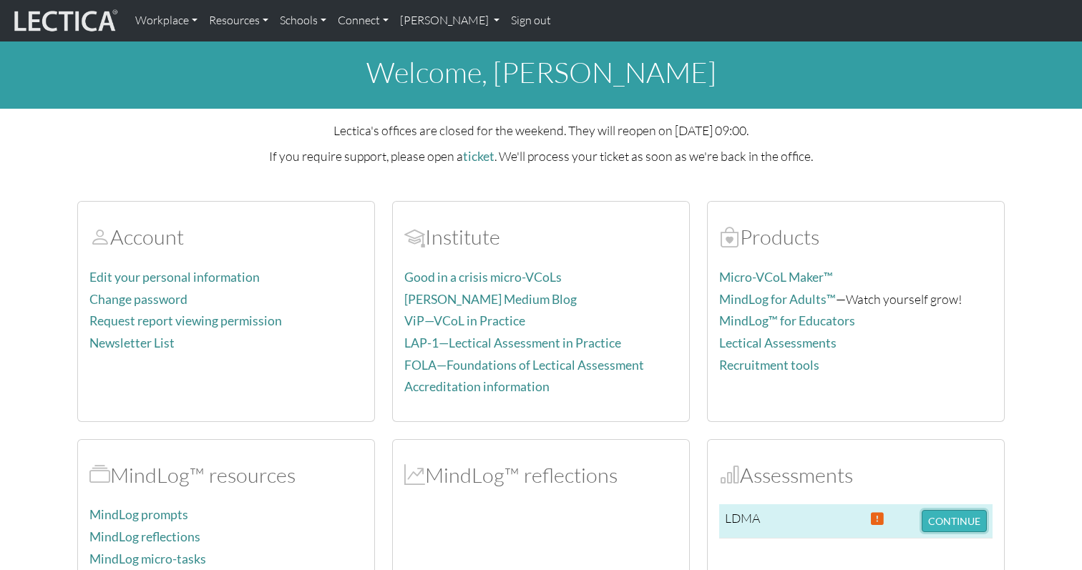
click at [927, 524] on button "CONTINUE" at bounding box center [954, 521] width 65 height 22
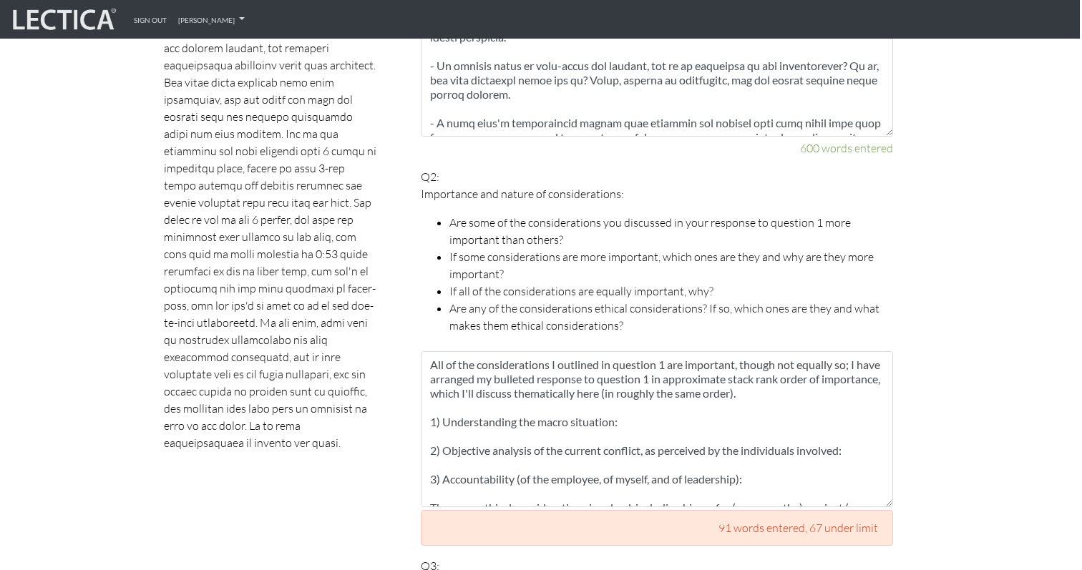
scroll to position [1077, 2]
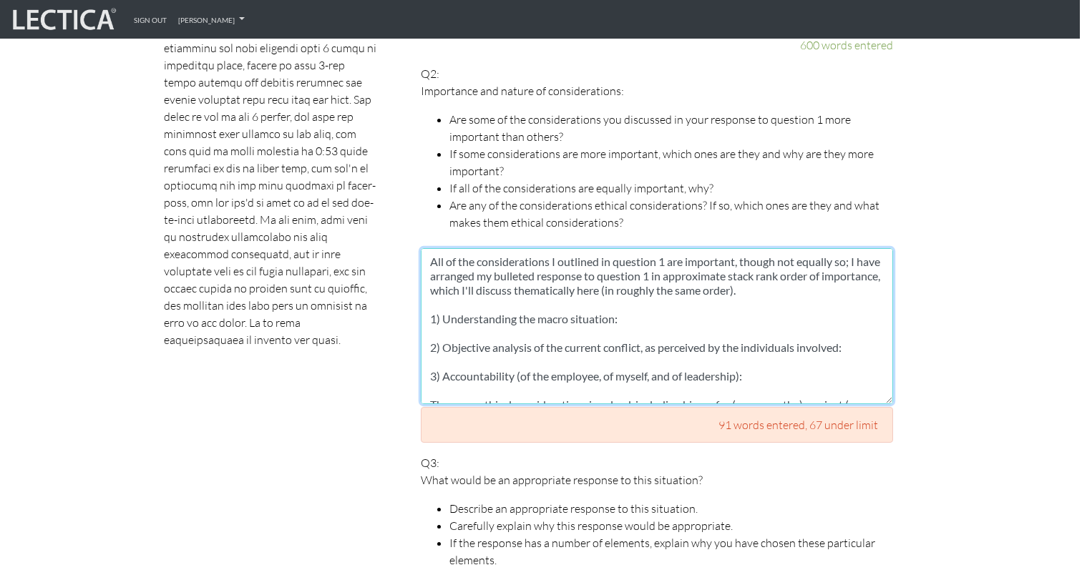
click at [652, 314] on textarea "All of the considerations I outlined in question 1 are important, though not eq…" at bounding box center [657, 326] width 472 height 156
paste textarea "Loremi D sit ametc ad elitseddoei temporin utl etdolor mag aliquaen adminimve q…"
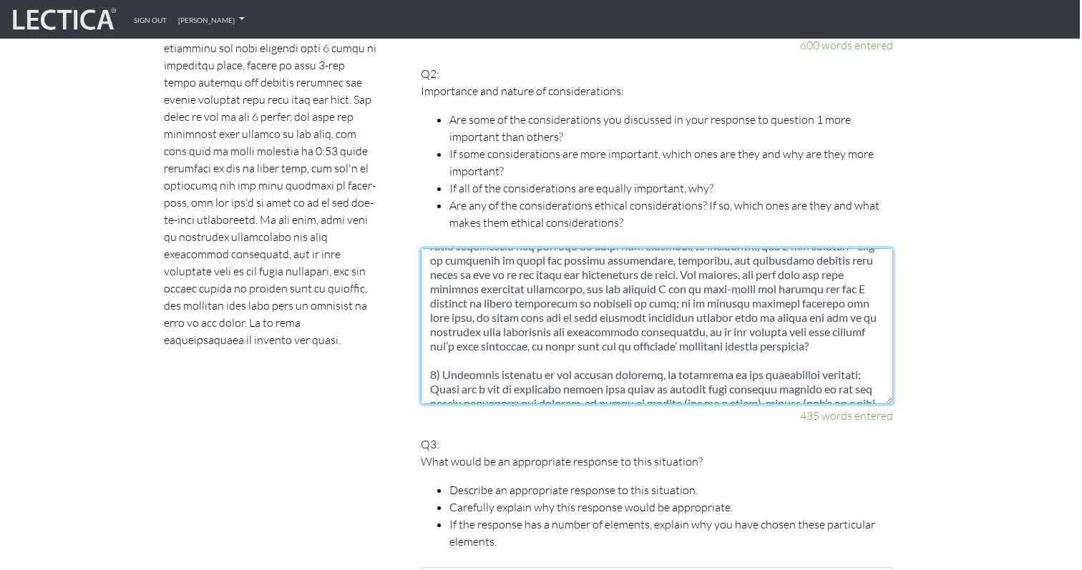
scroll to position [0, 0]
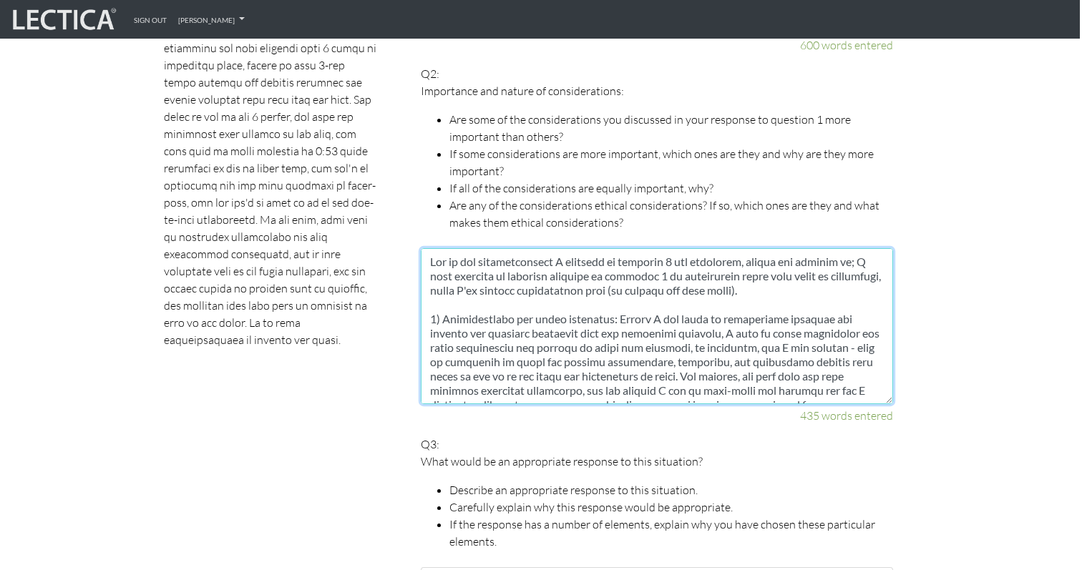
click at [835, 248] on textarea at bounding box center [657, 326] width 472 height 156
click at [844, 248] on textarea at bounding box center [657, 326] width 472 height 156
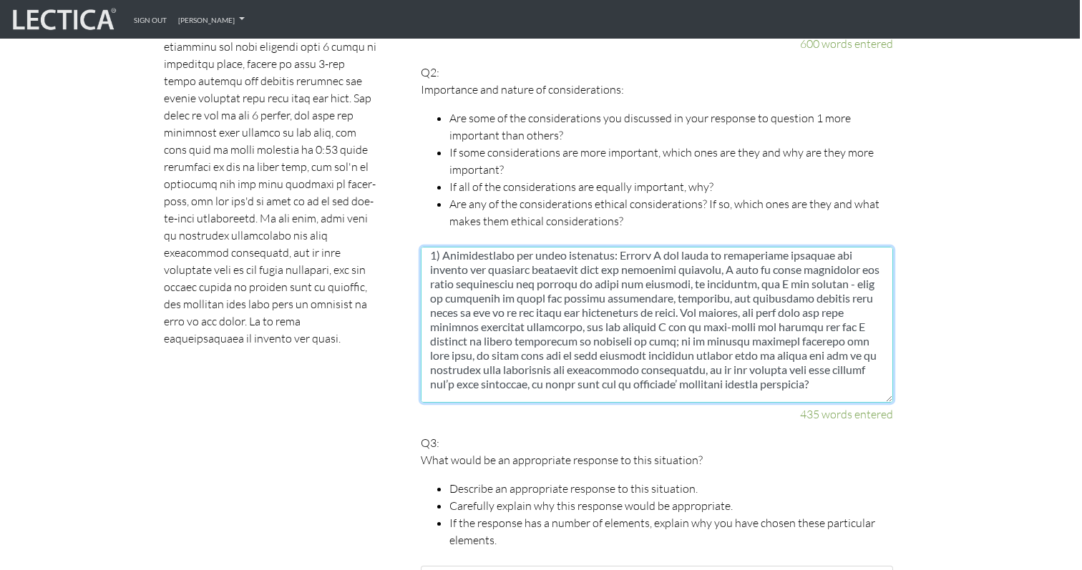
scroll to position [61, 0]
click at [780, 298] on textarea at bounding box center [657, 325] width 472 height 156
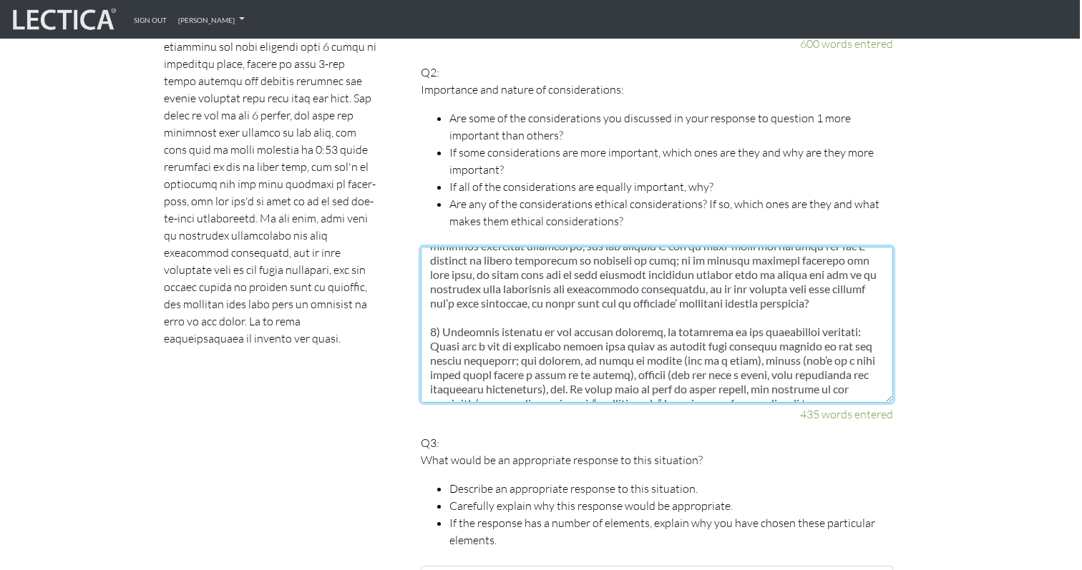
scroll to position [152, 0]
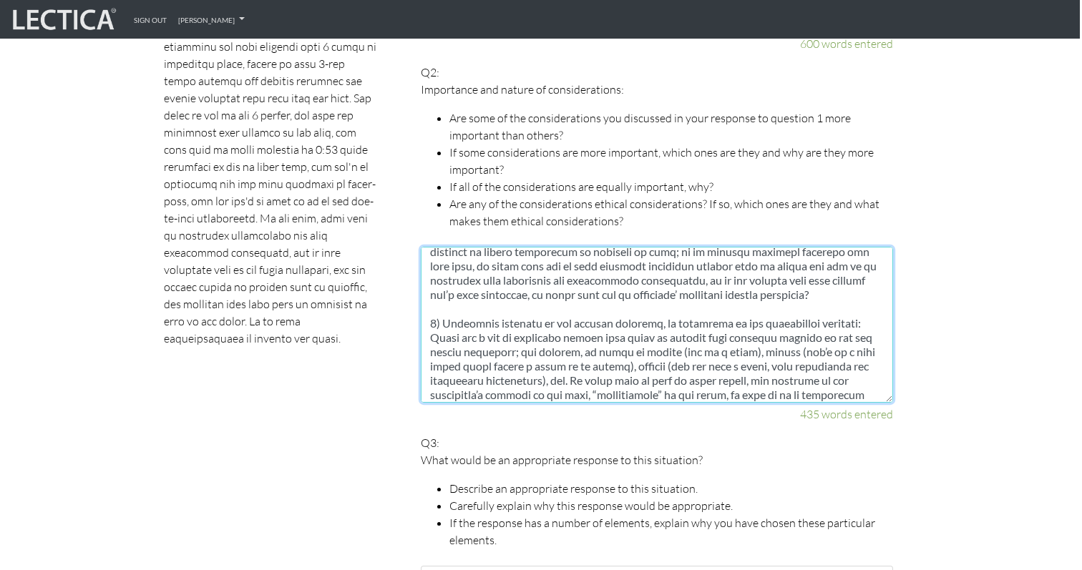
click at [687, 278] on textarea at bounding box center [657, 325] width 472 height 156
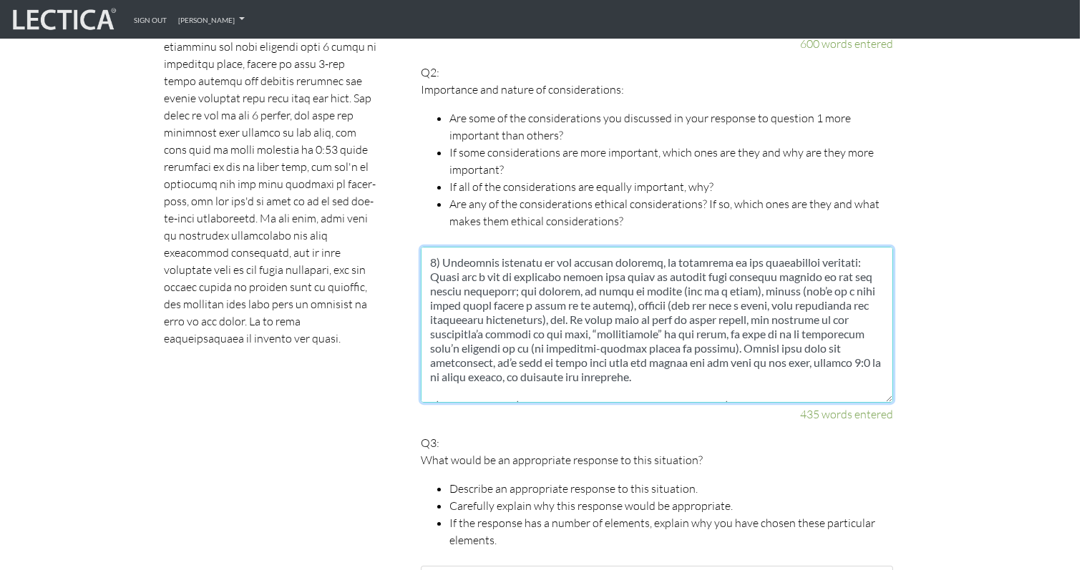
scroll to position [213, 0]
click at [655, 247] on textarea at bounding box center [657, 325] width 472 height 156
click at [589, 291] on textarea at bounding box center [657, 325] width 472 height 156
click at [583, 334] on textarea at bounding box center [657, 325] width 472 height 156
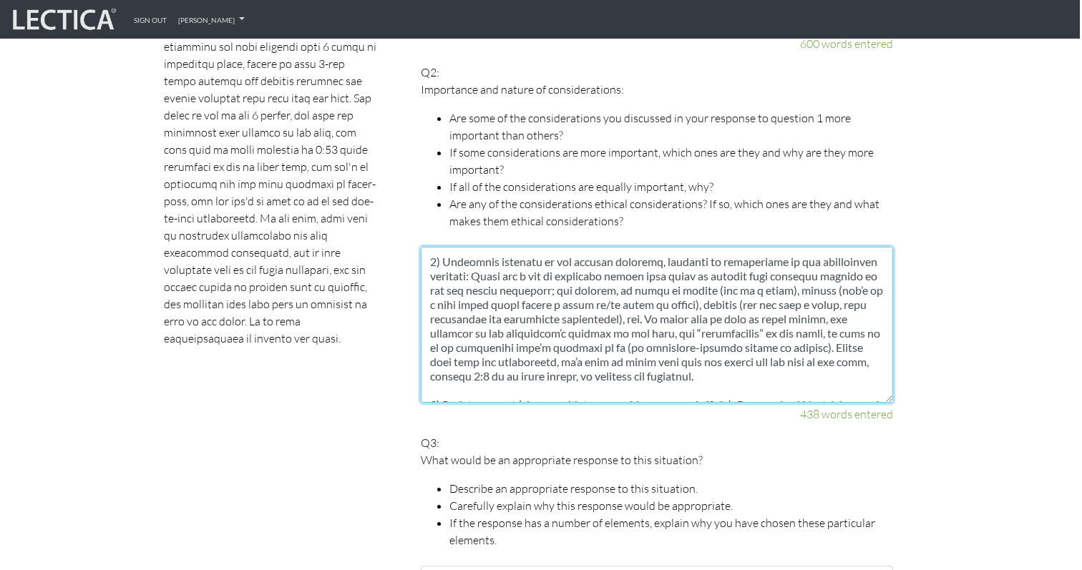
click at [583, 334] on textarea at bounding box center [657, 325] width 472 height 156
click at [582, 330] on textarea at bounding box center [657, 325] width 472 height 156
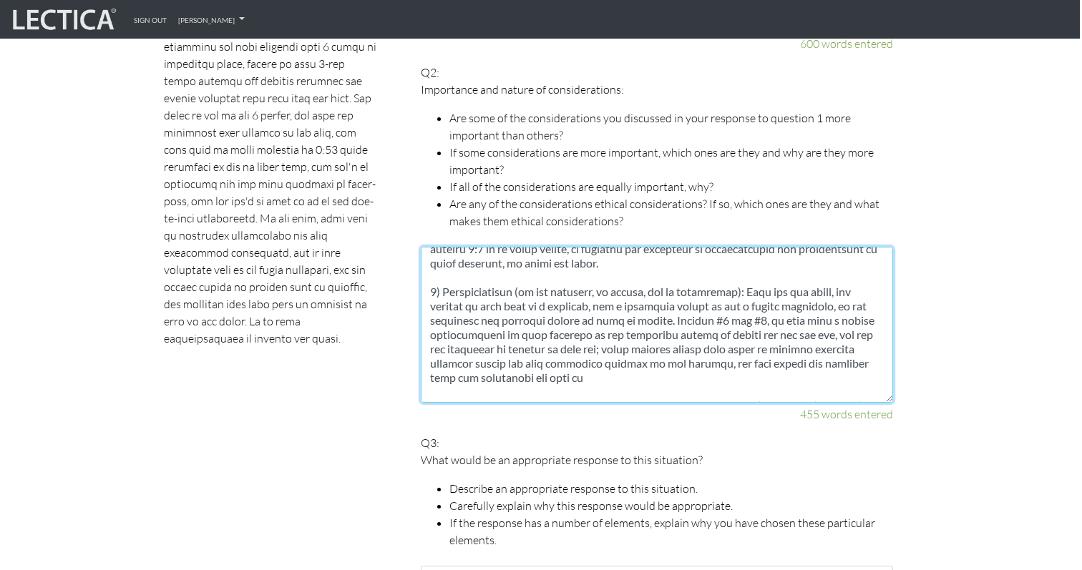
scroll to position [345, 0]
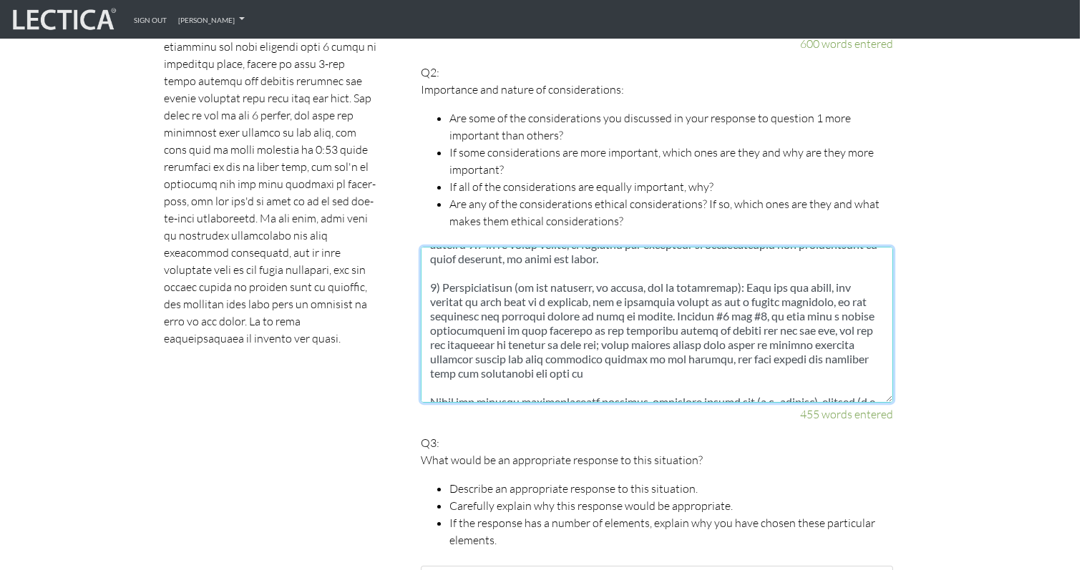
click at [689, 351] on textarea at bounding box center [657, 325] width 472 height 156
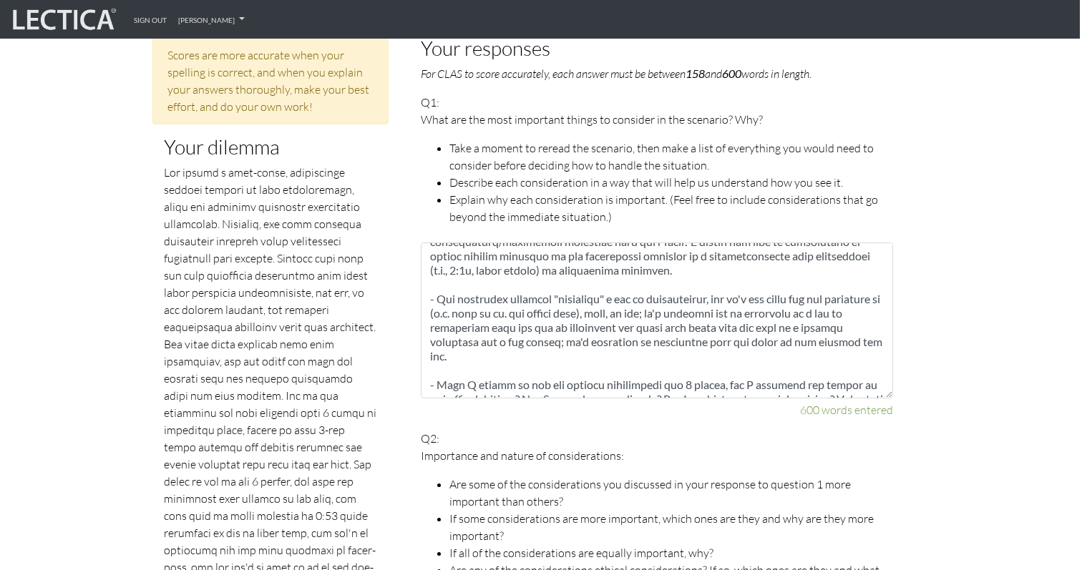
scroll to position [417, 0]
type textarea "All of the considerations I outlined in question 1 are important, though not eq…"
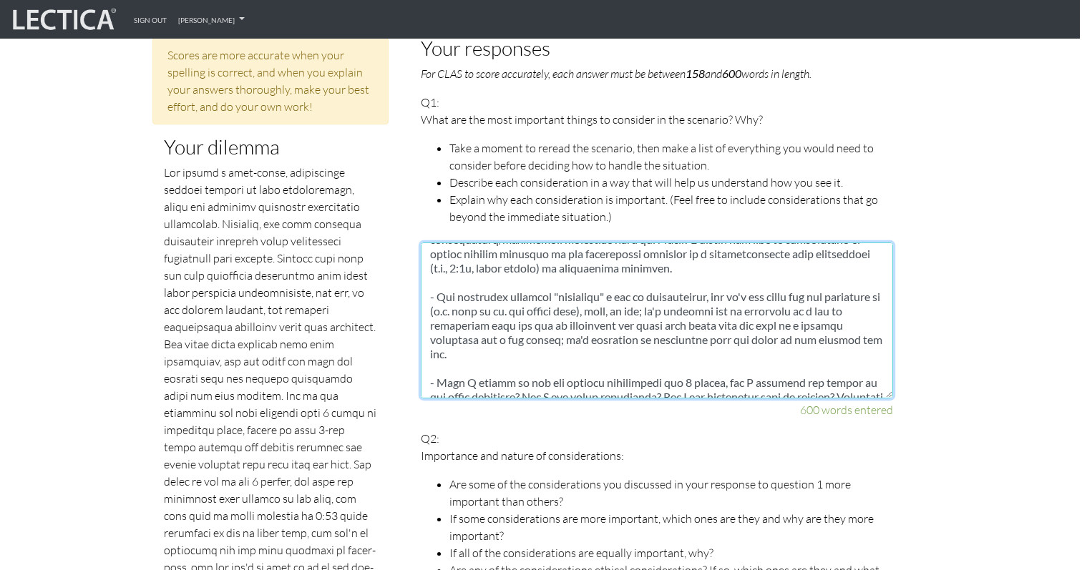
click at [610, 324] on textarea at bounding box center [657, 321] width 472 height 156
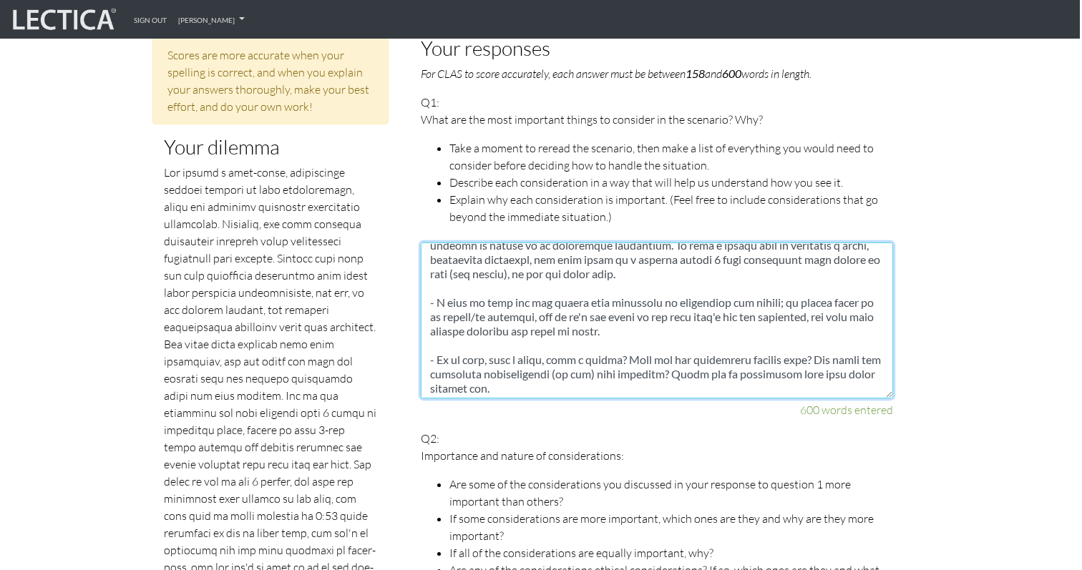
scroll to position [701, 0]
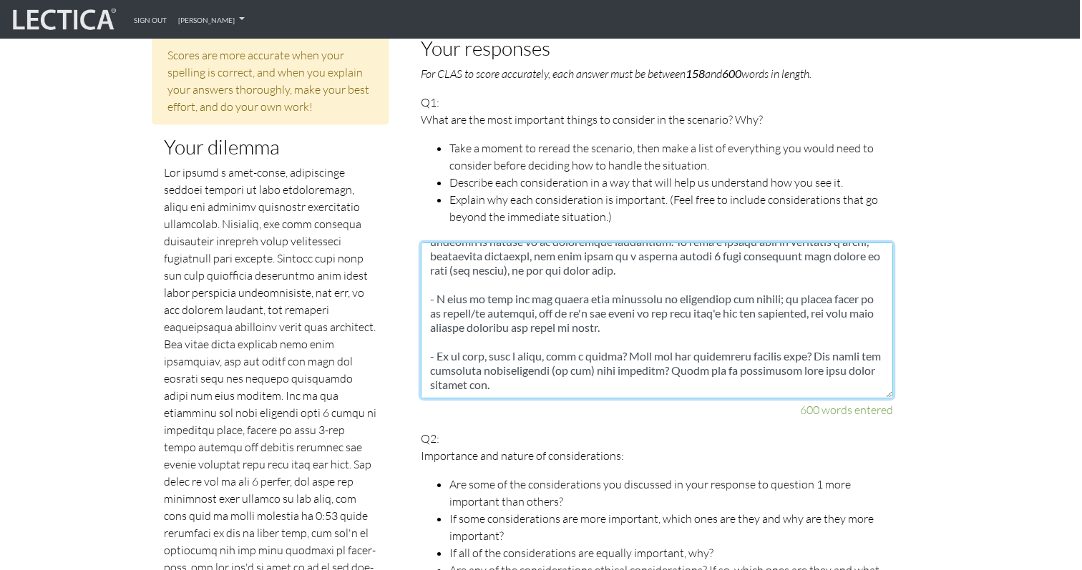
click at [711, 371] on textarea at bounding box center [657, 321] width 472 height 156
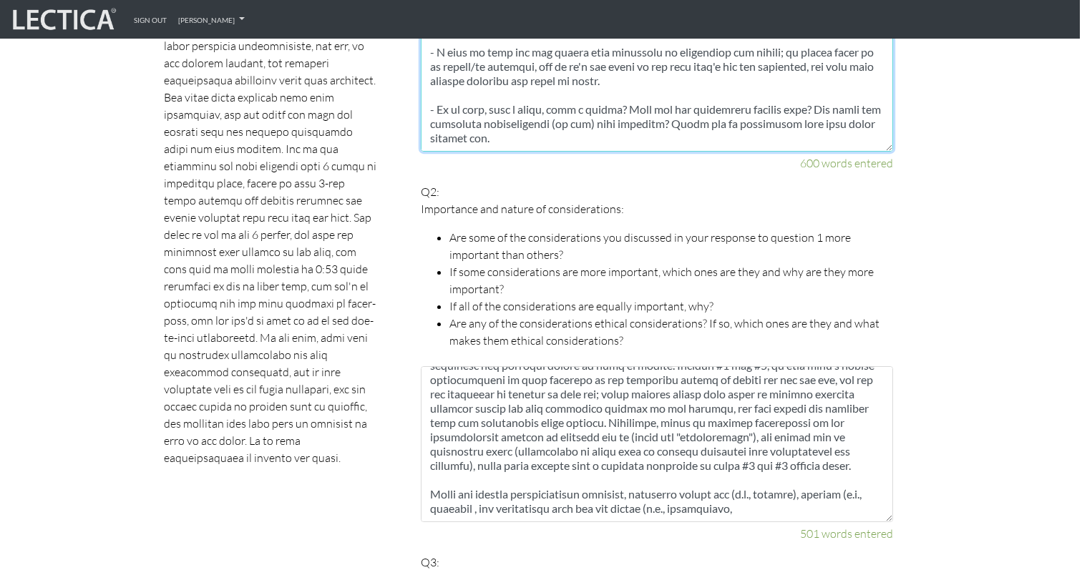
scroll to position [429, 0]
type textarea "- Lore ipsum dol sitamet consectetu (a.e., seddoeius tempo, I&U, labor etdolore…"
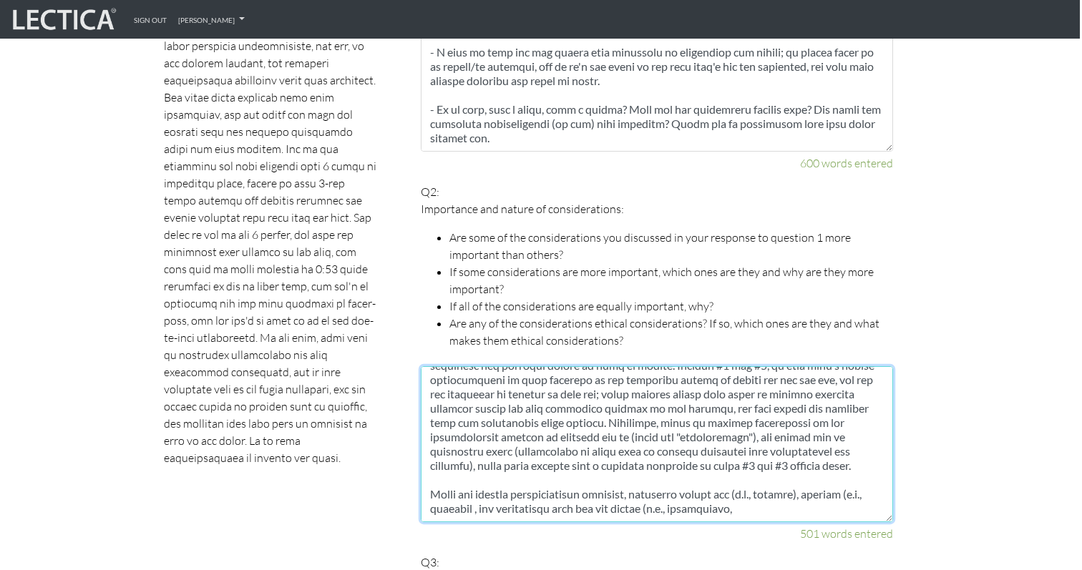
click at [805, 462] on textarea at bounding box center [657, 444] width 472 height 156
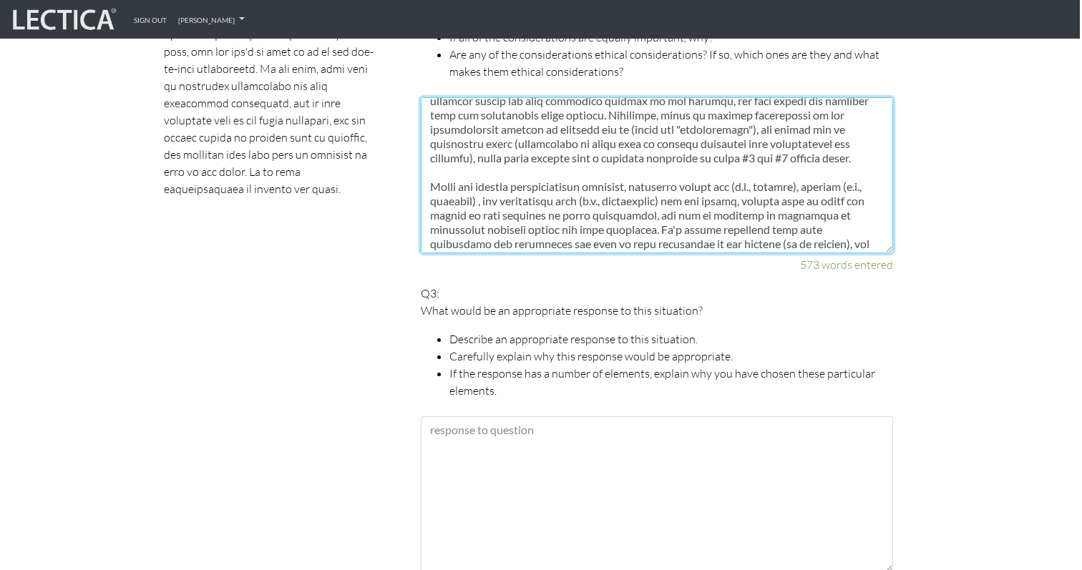
scroll to position [1229, 2]
type textarea "All of the considerations I outlined in question 1 are important, though not eq…"
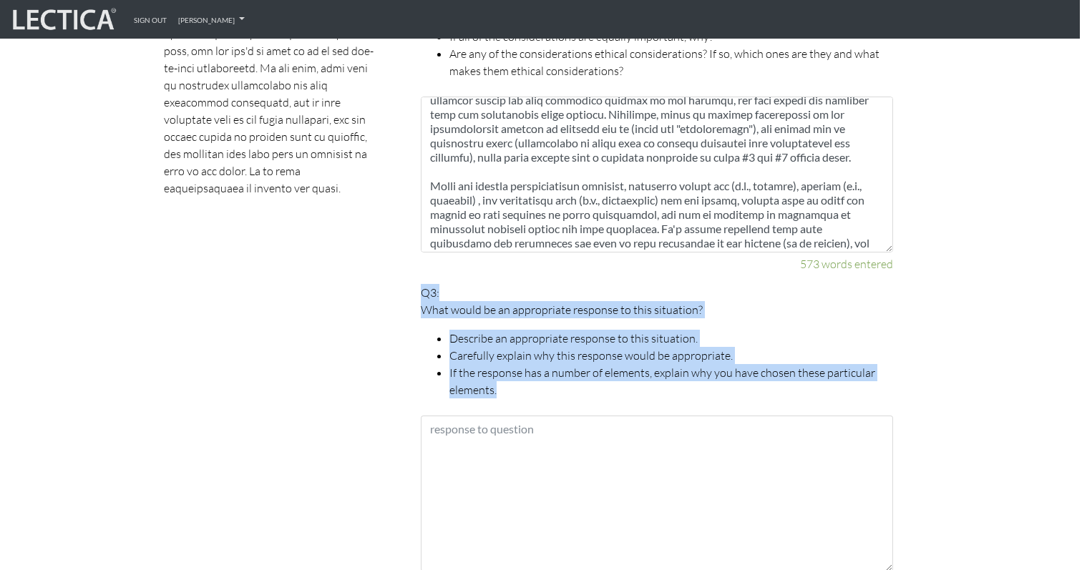
drag, startPoint x: 534, startPoint y: 366, endPoint x: 415, endPoint y: 283, distance: 145.0
click at [415, 283] on div "Your responses For CLAS to score accurately, each answer must be between 158 an…" at bounding box center [657, 548] width 494 height 2056
copy p "Q3: What would be an appropriate response to this situation? Describe an approp…"
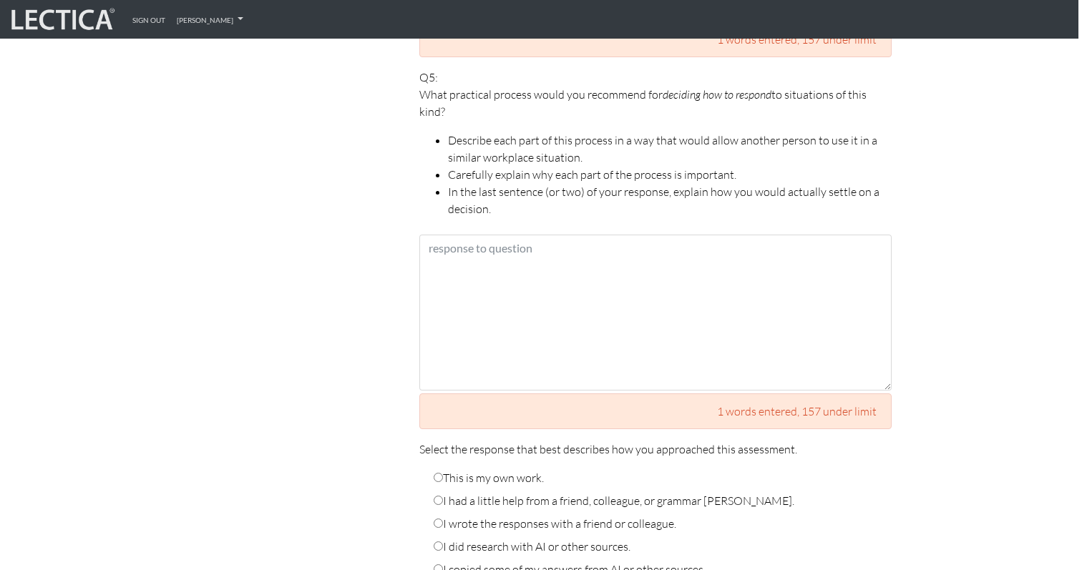
scroll to position [2160, 4]
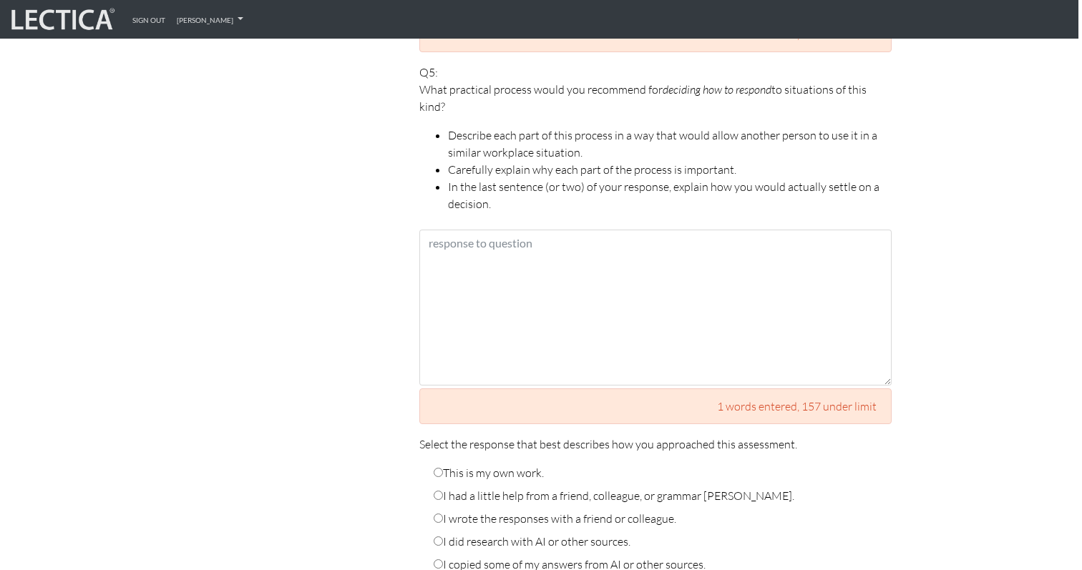
click at [435, 468] on input "This is my own work." at bounding box center [438, 472] width 9 height 9
radio input "true"
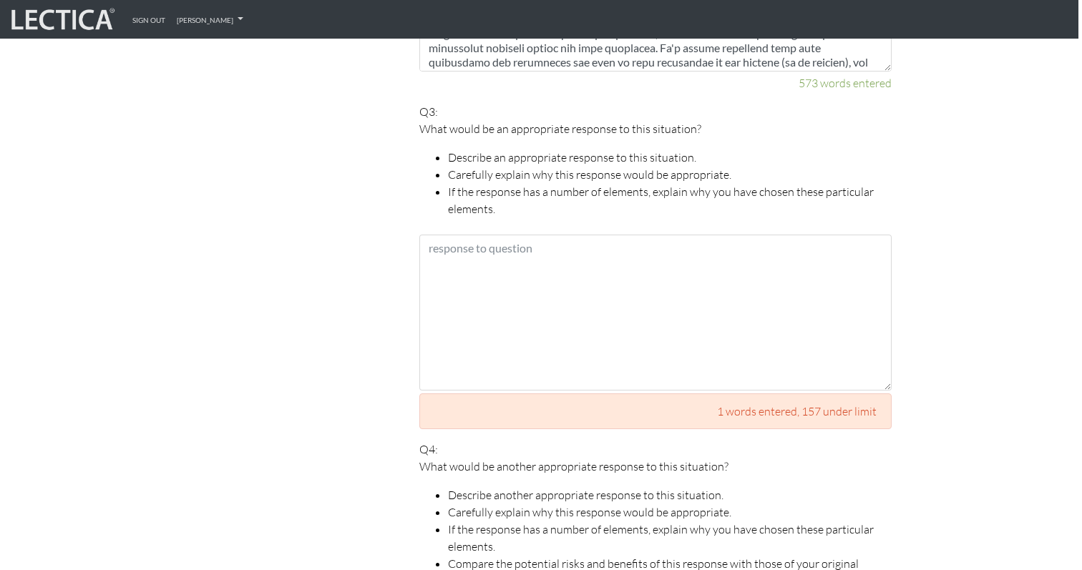
scroll to position [1470, 4]
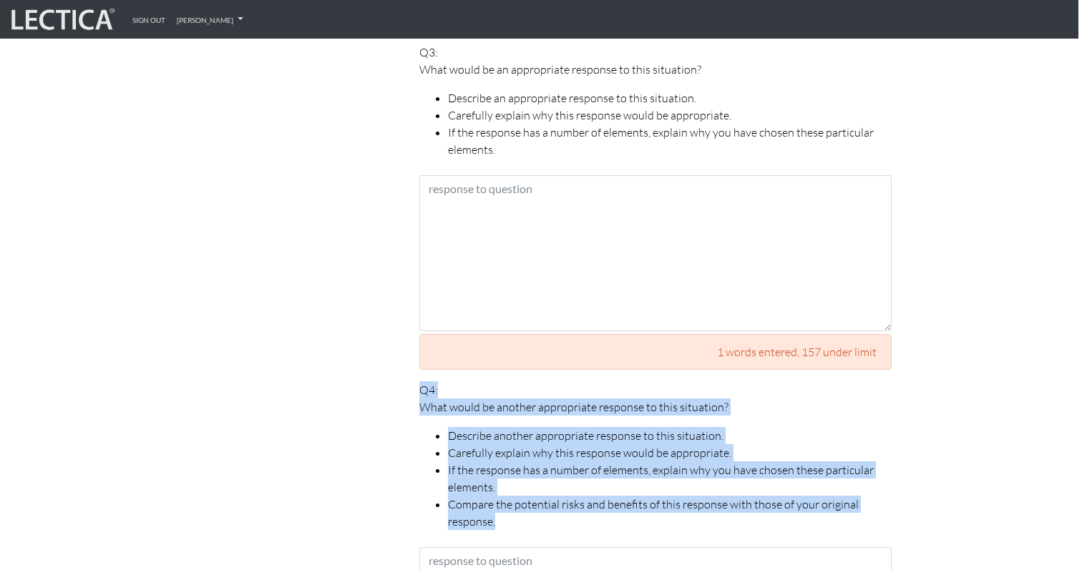
drag, startPoint x: 414, startPoint y: 372, endPoint x: 500, endPoint y: 503, distance: 157.2
click at [501, 503] on div "Your responses For CLAS to score accurately, each answer must be between 158 an…" at bounding box center [656, 308] width 494 height 2056
copy p "Q4: What would be another appropriate response to this situation? Describe anot…"
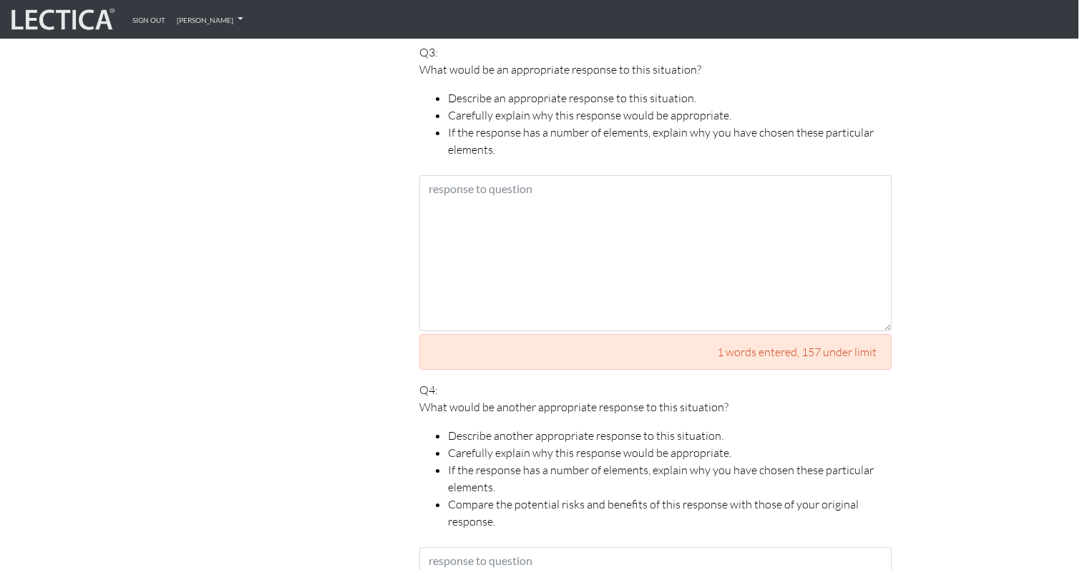
click at [264, 219] on div "Scores are more accurate when your spelling is correct, and when you explain yo…" at bounding box center [269, 308] width 258 height 2056
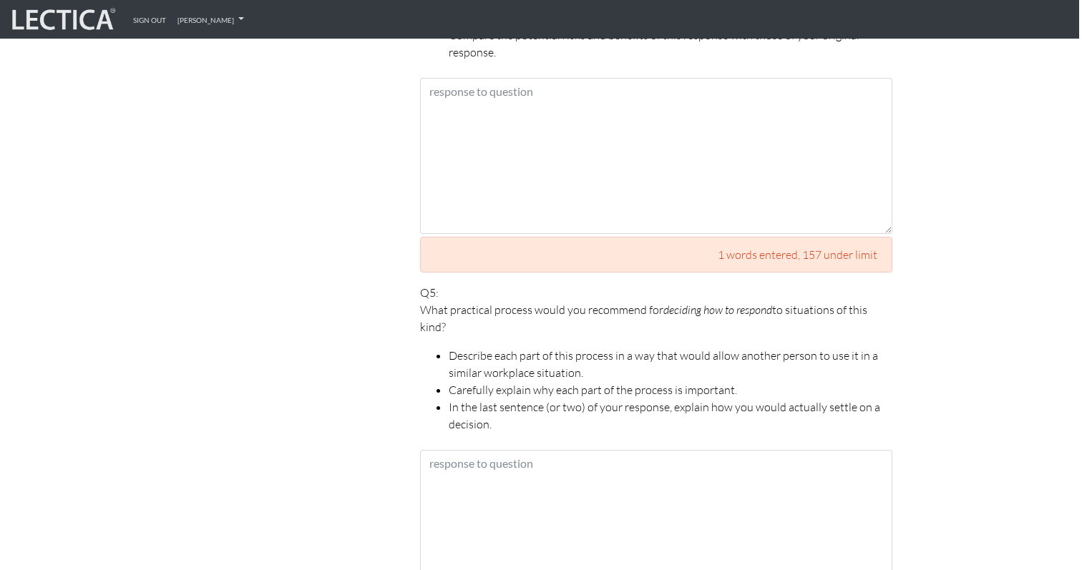
scroll to position [1942, 3]
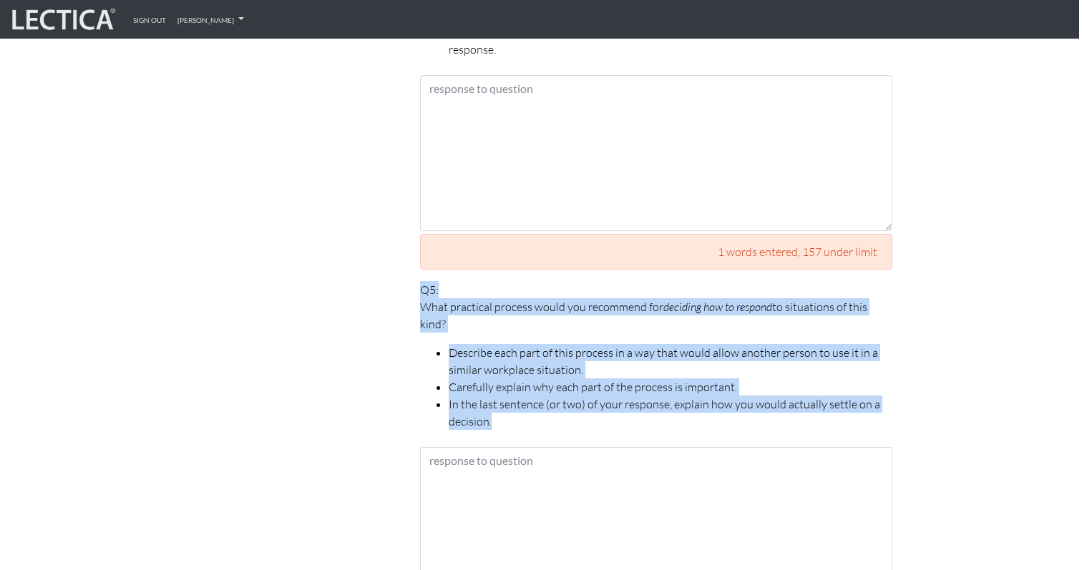
drag, startPoint x: 508, startPoint y: 404, endPoint x: 405, endPoint y: 277, distance: 162.9
copy p "Q5: What practical process would you recommend for deciding how to respond to s…"
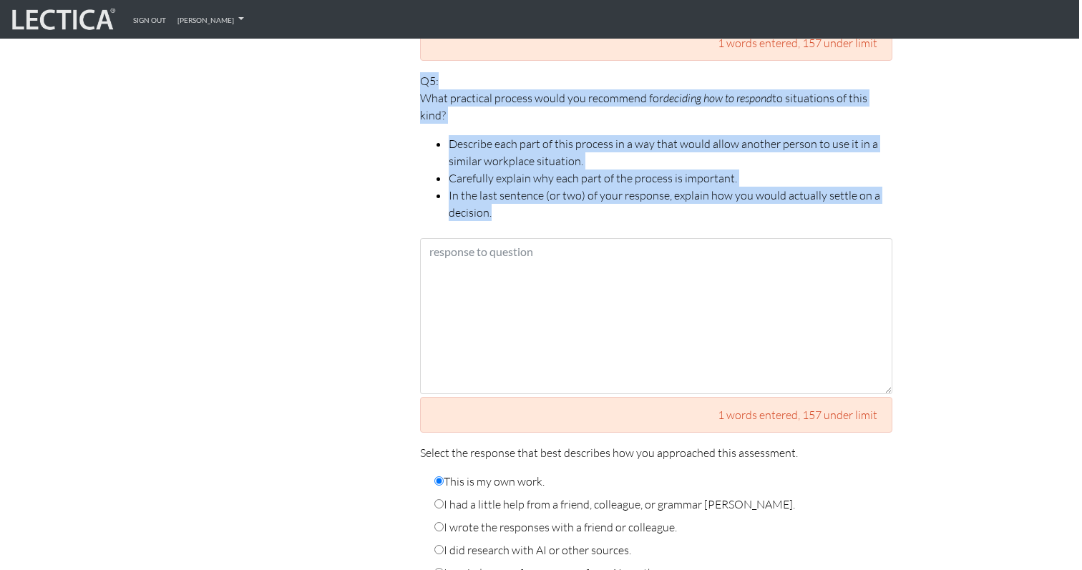
scroll to position [2152, 3]
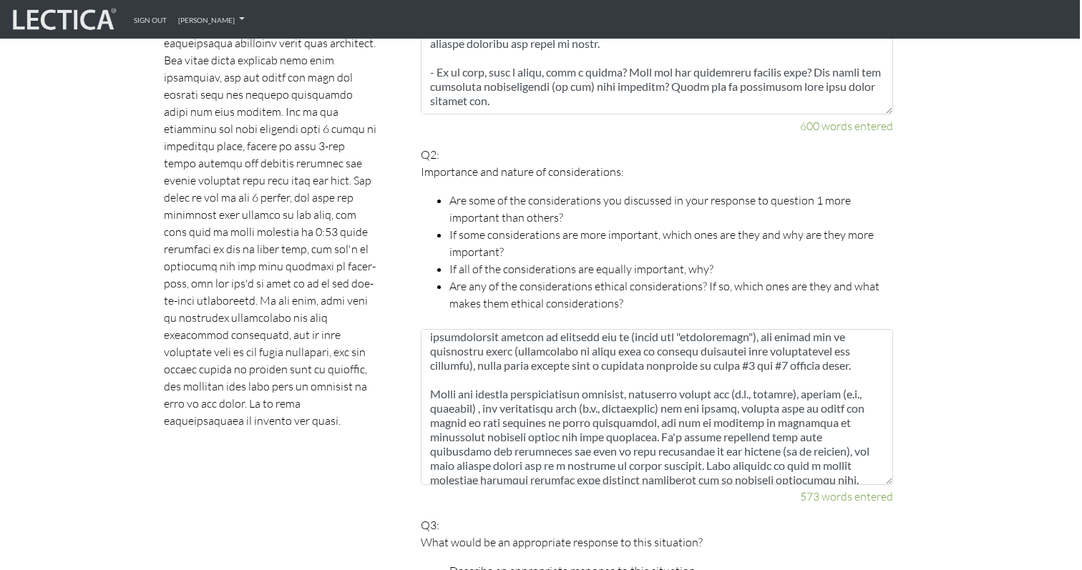
scroll to position [487, 0]
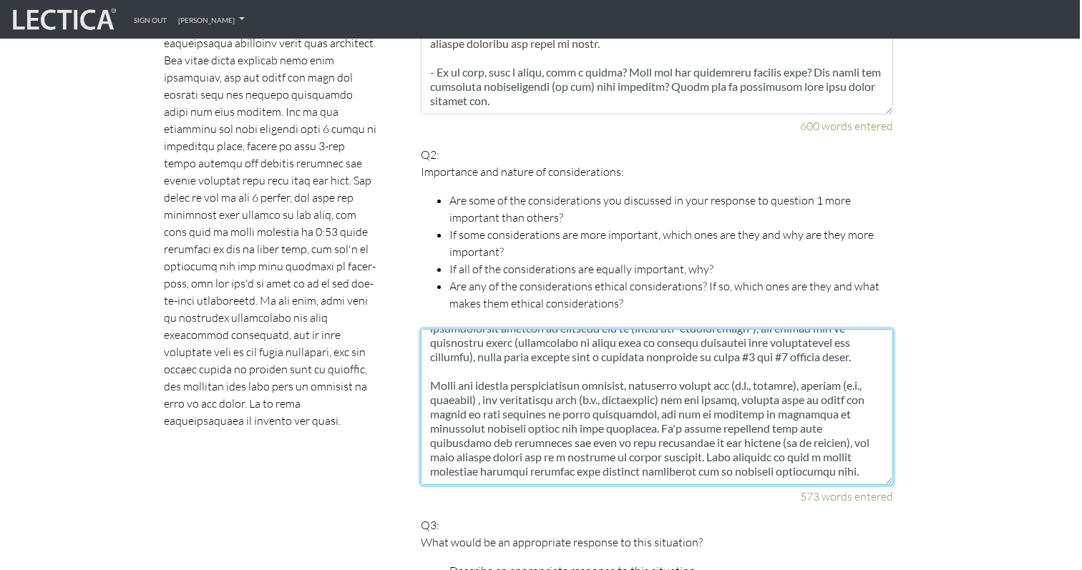
click at [863, 459] on textarea at bounding box center [657, 407] width 472 height 156
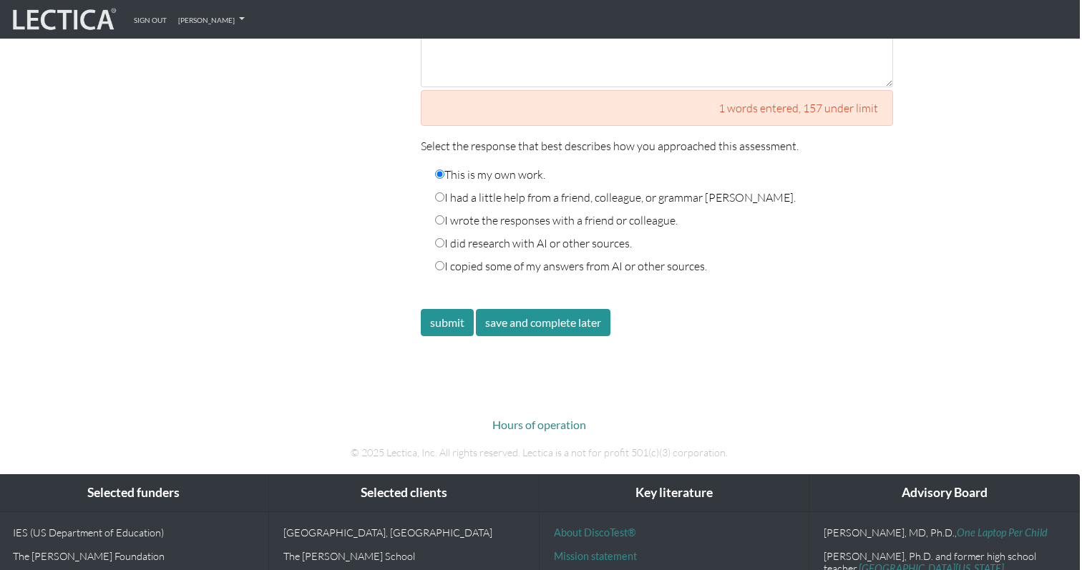
scroll to position [2500, 2]
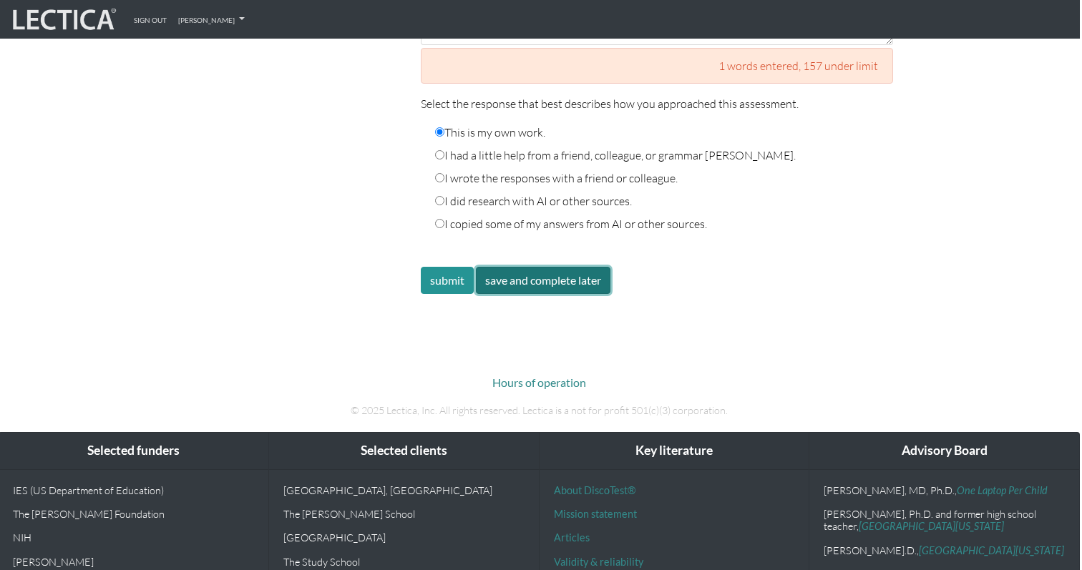
click at [545, 269] on button "save and complete later" at bounding box center [543, 280] width 135 height 27
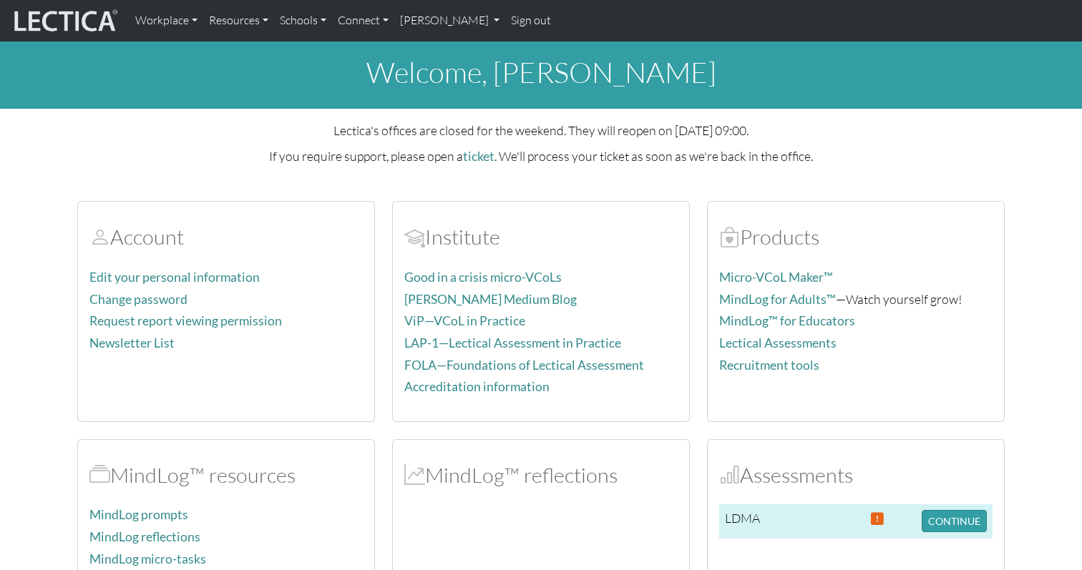
click at [937, 532] on td "CONTINUE" at bounding box center [954, 522] width 77 height 34
click at [938, 526] on button "CONTINUE" at bounding box center [954, 521] width 65 height 22
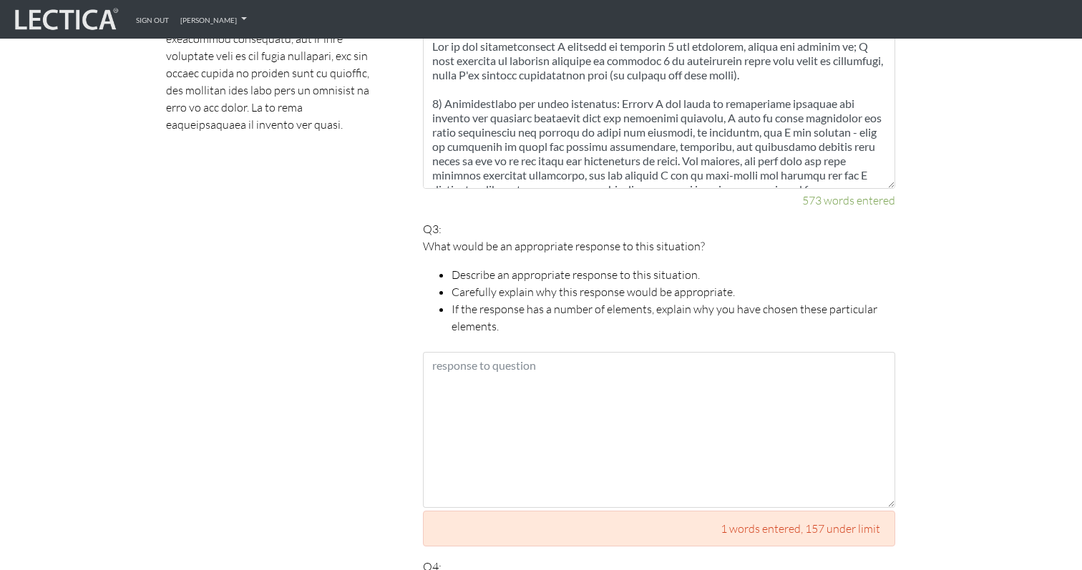
scroll to position [1296, 0]
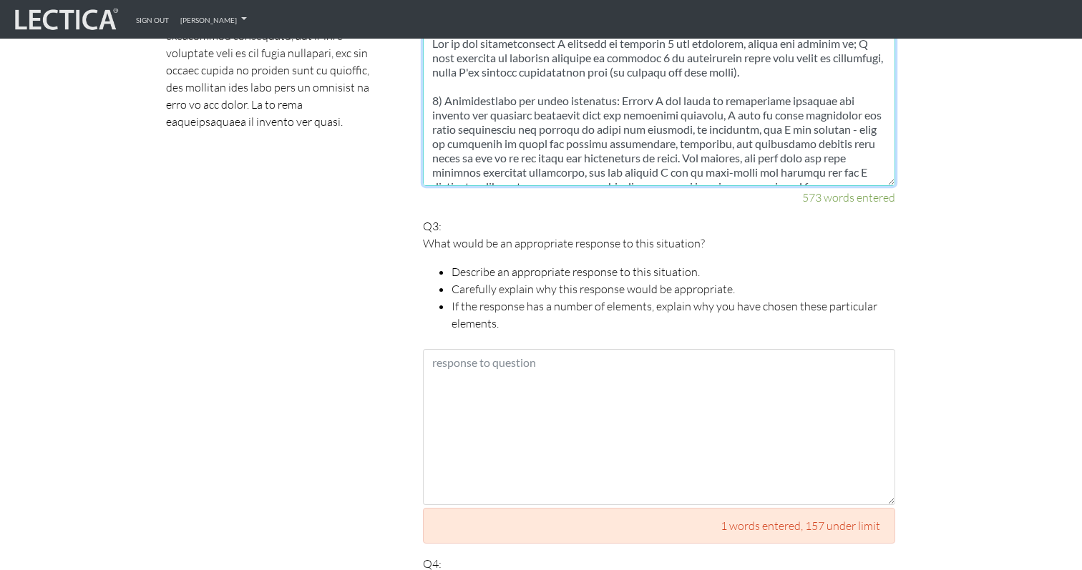
click at [674, 133] on textarea at bounding box center [659, 108] width 472 height 156
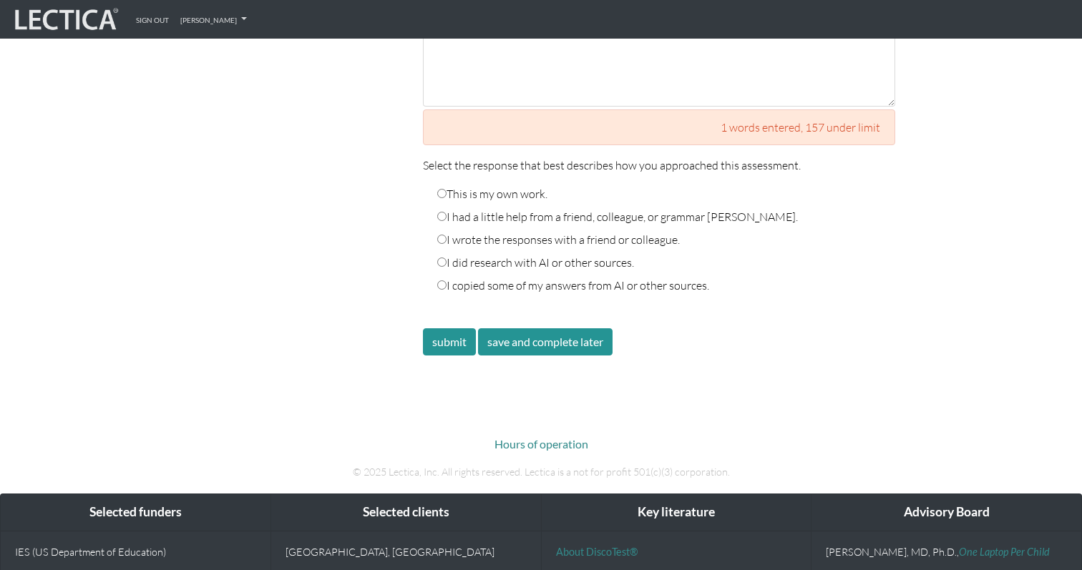
scroll to position [2520, 0]
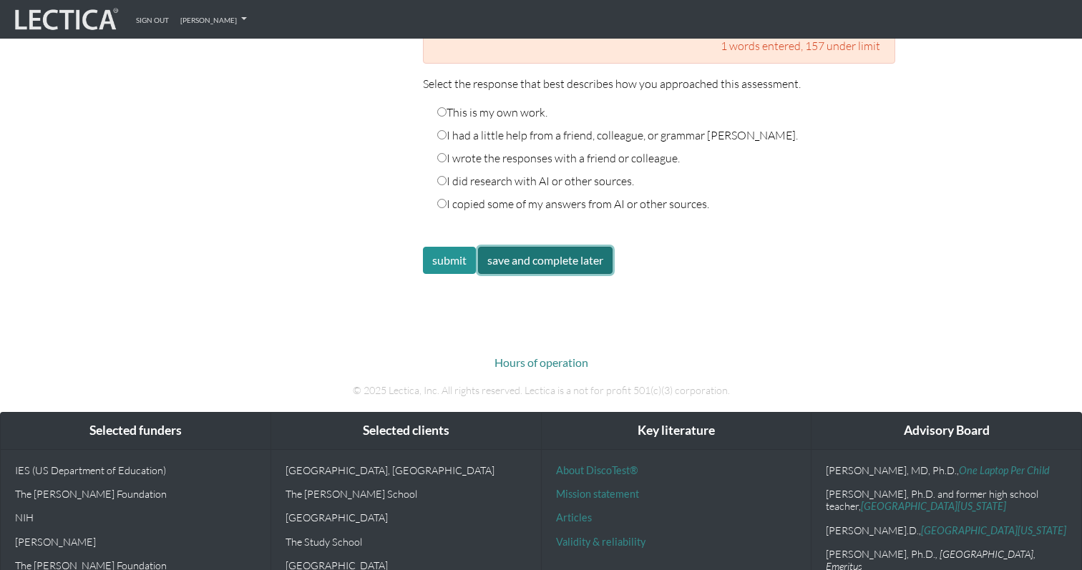
click at [573, 248] on button "save and complete later" at bounding box center [545, 260] width 135 height 27
